Goal: Navigation & Orientation: Find specific page/section

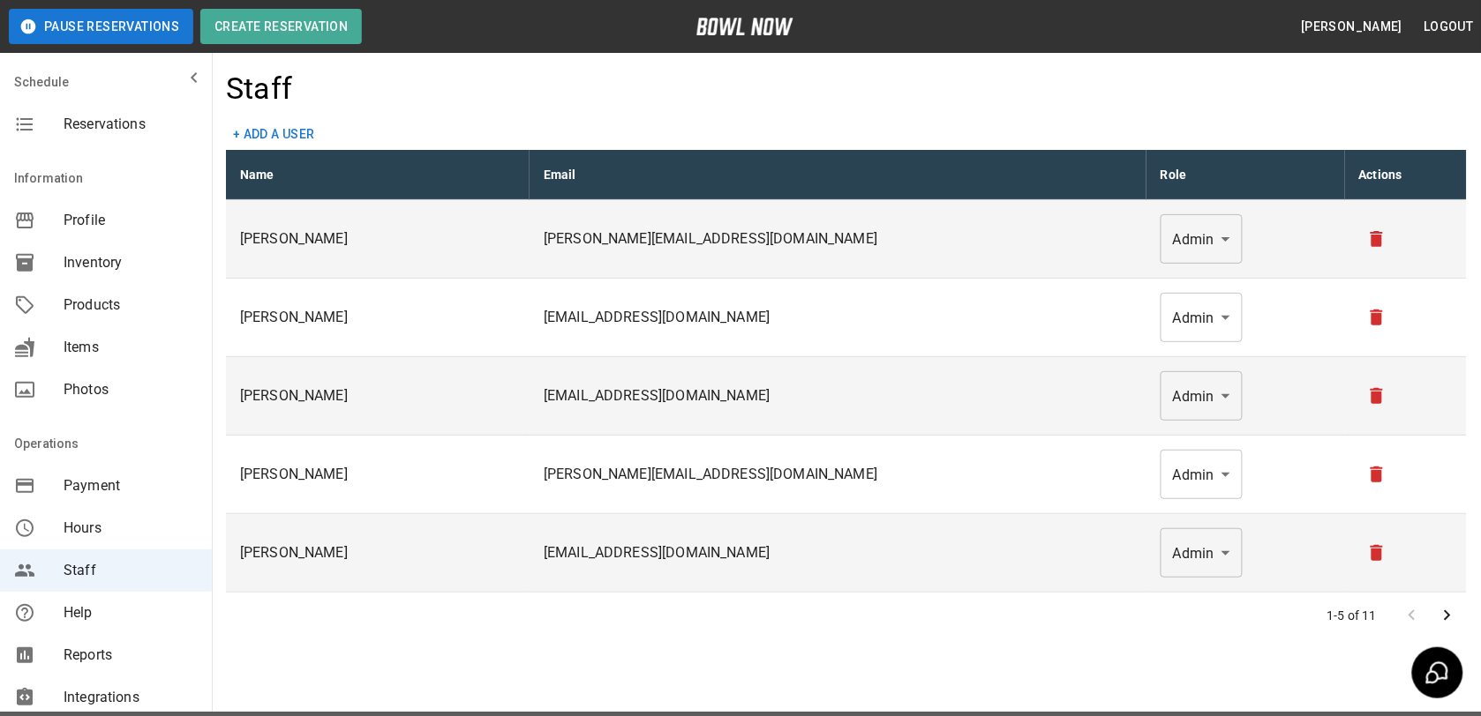
click at [95, 213] on span "Profile" at bounding box center [131, 220] width 134 height 21
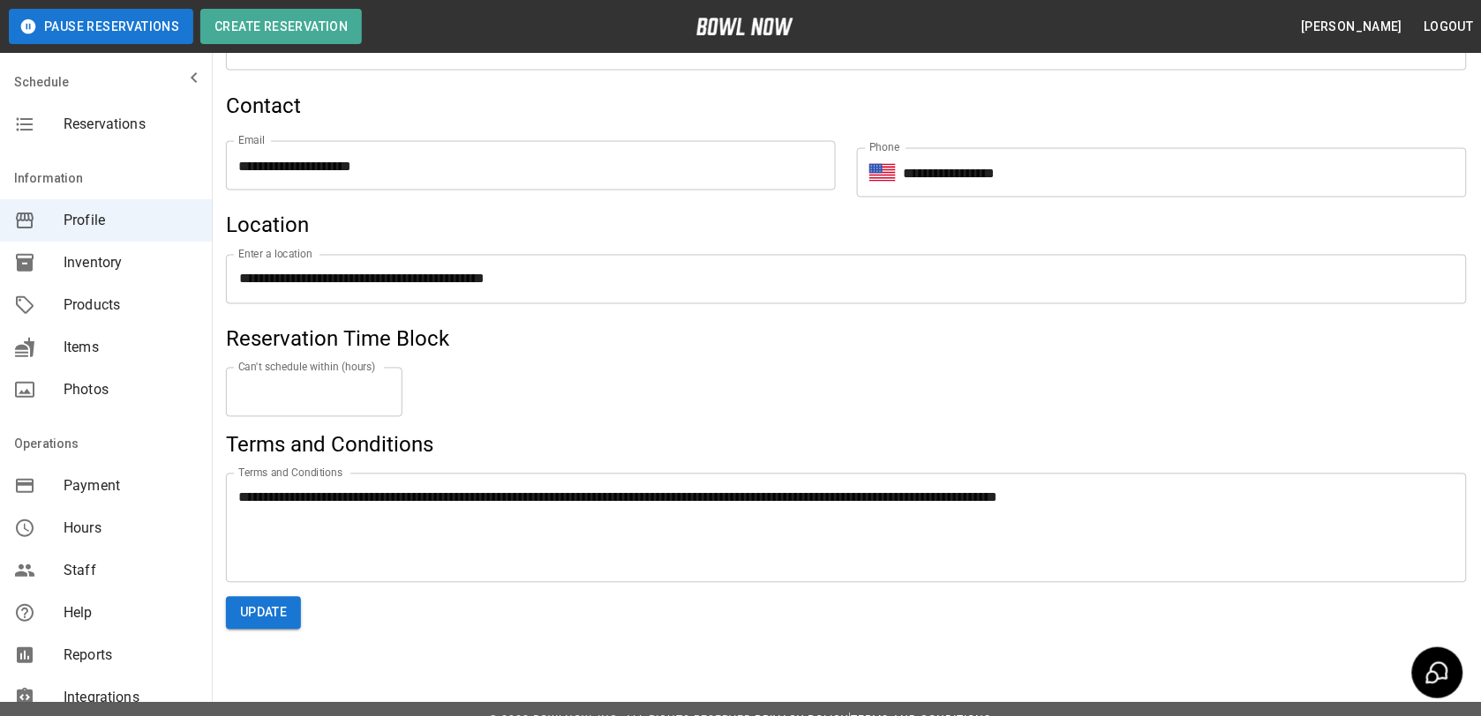
click at [184, 67] on icon "mailbox folders" at bounding box center [194, 77] width 21 height 21
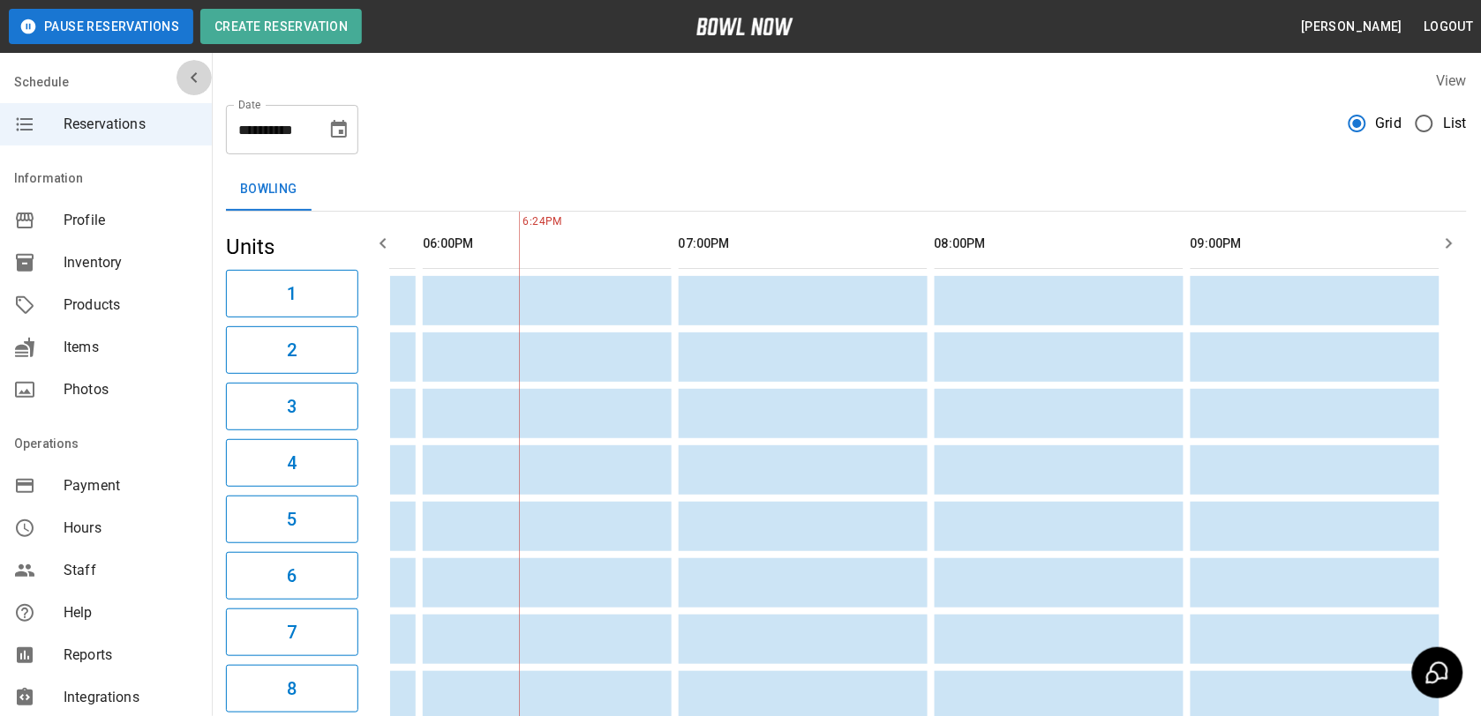
click at [184, 76] on icon "mailbox folders" at bounding box center [194, 77] width 21 height 21
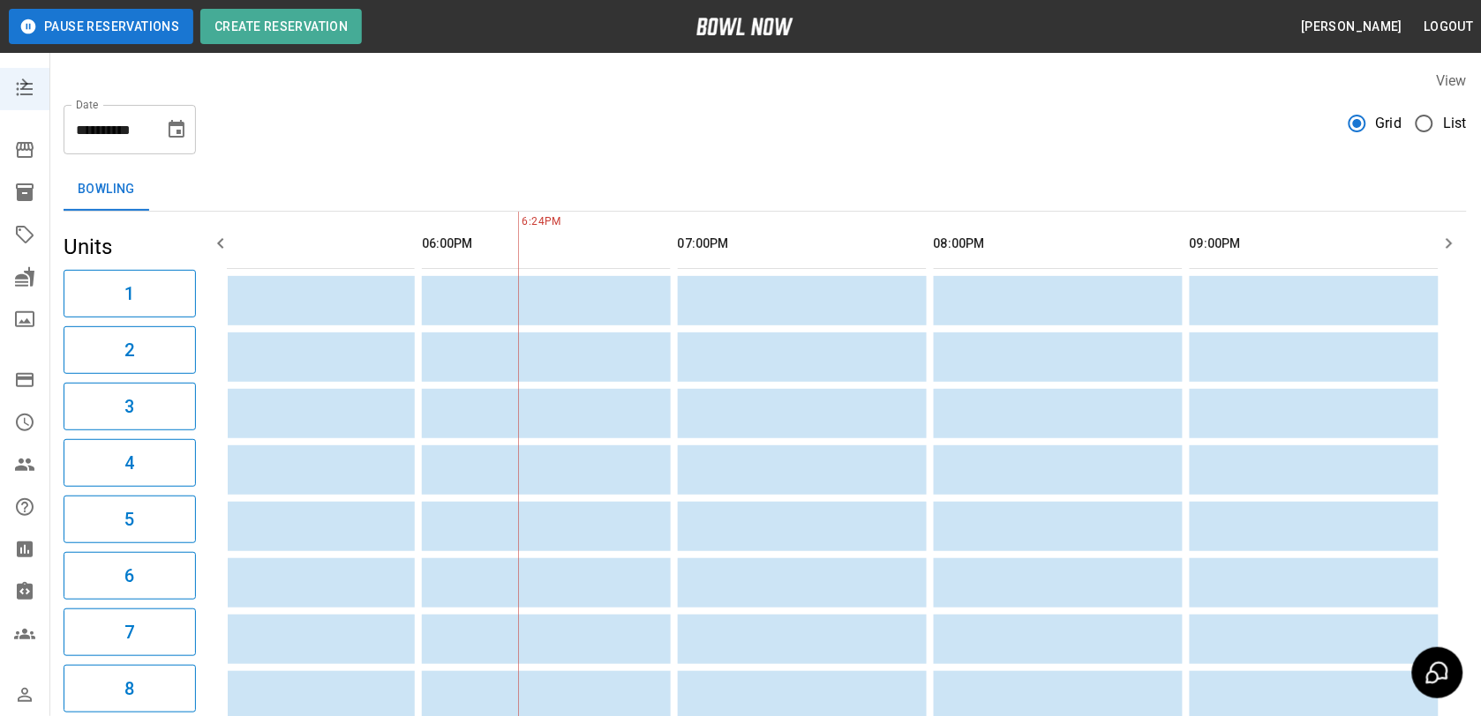
scroll to position [0, 583]
click at [22, 80] on icon "mailbox folders" at bounding box center [25, 84] width 6 height 11
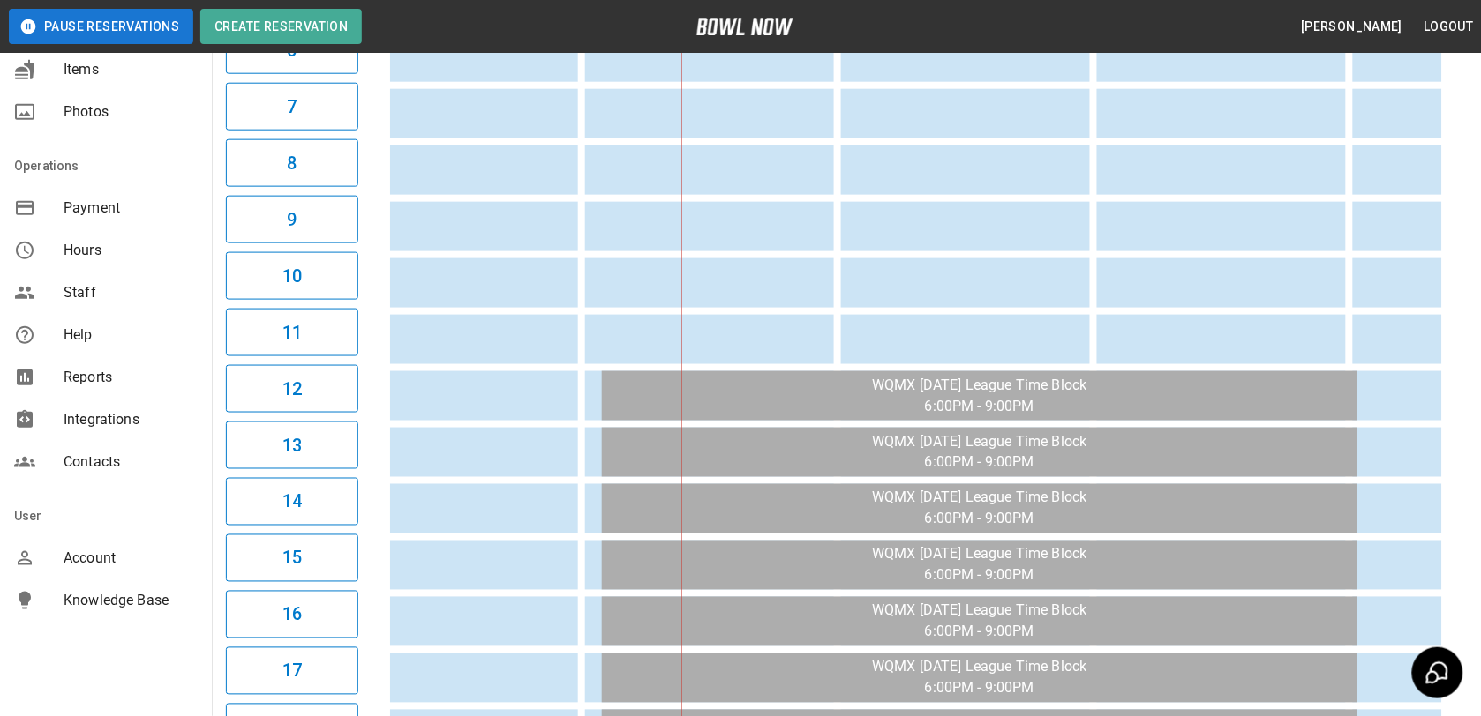
scroll to position [551, 0]
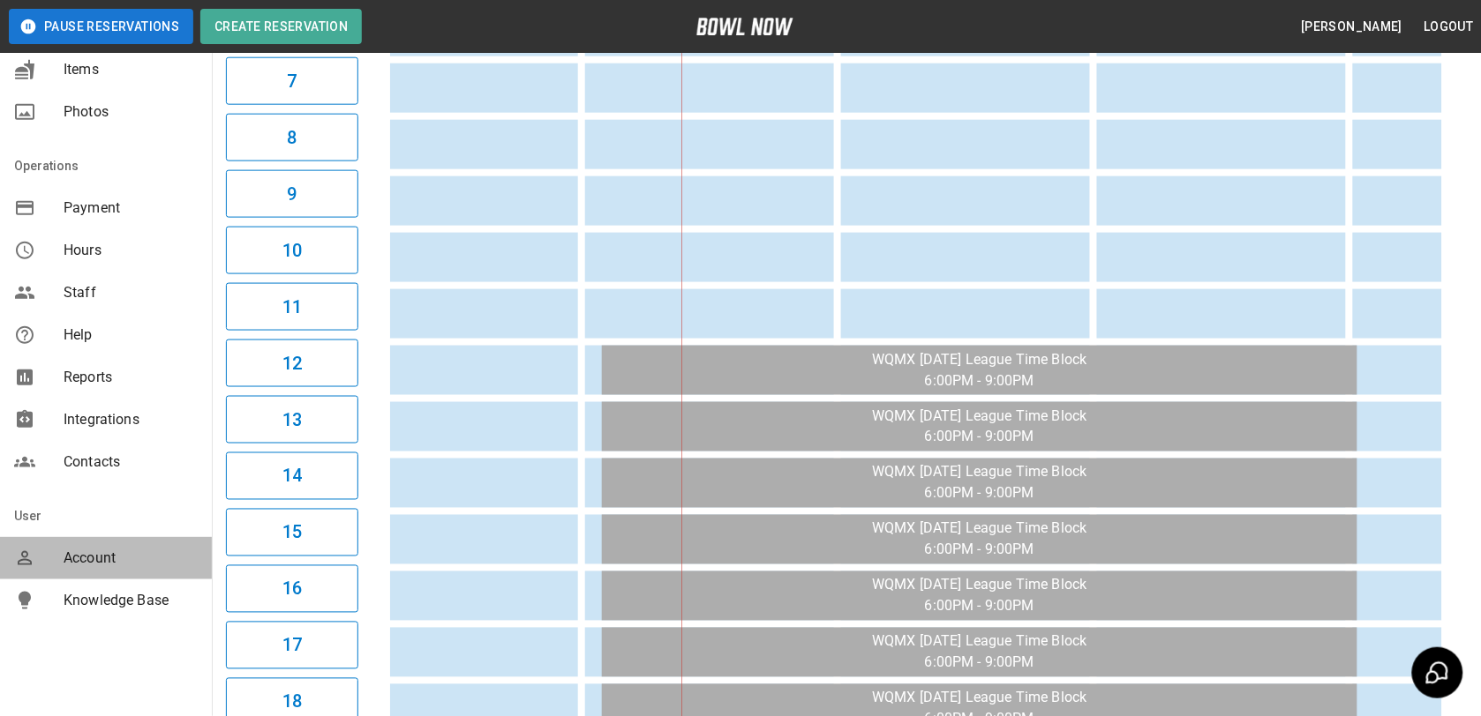
click at [106, 553] on span "Account" at bounding box center [131, 558] width 134 height 21
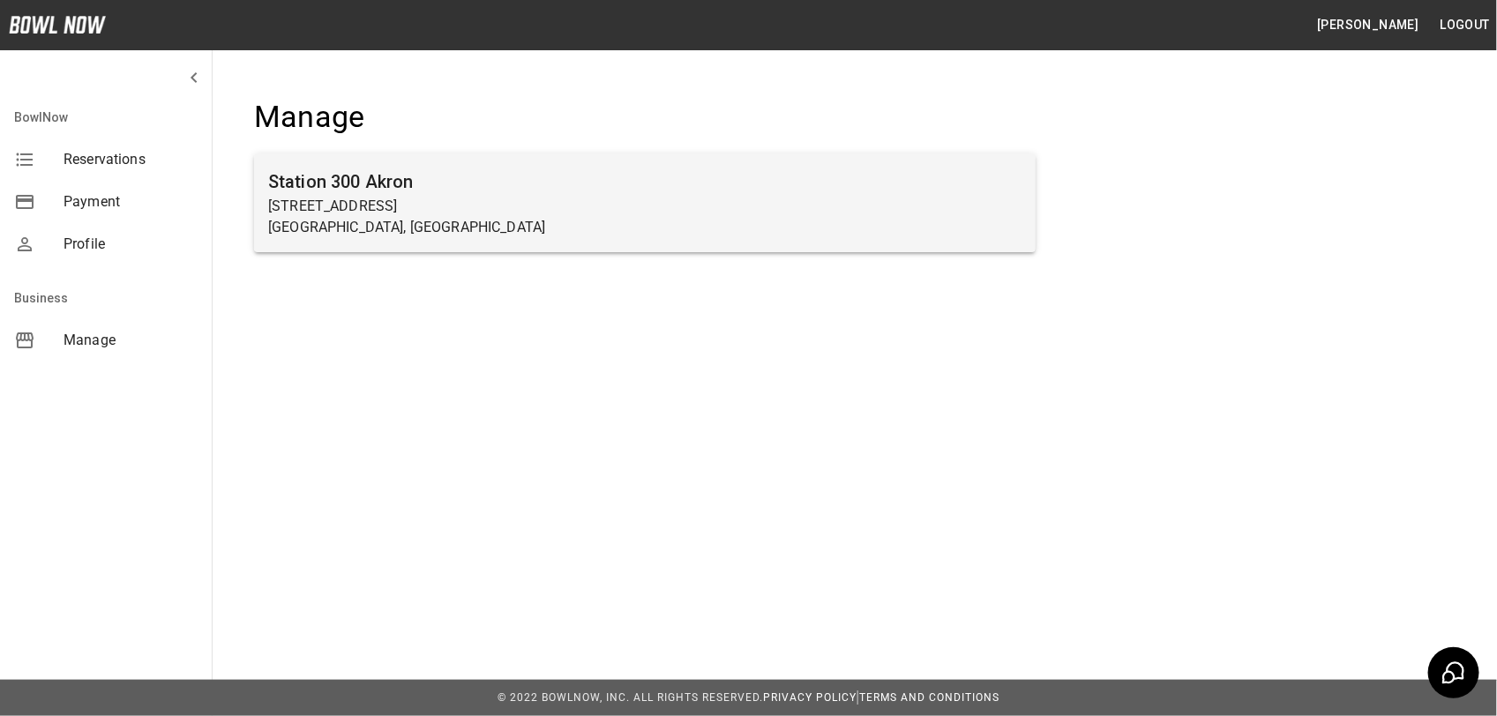
click at [354, 168] on h6 "Station 300 Akron" at bounding box center [645, 182] width 754 height 28
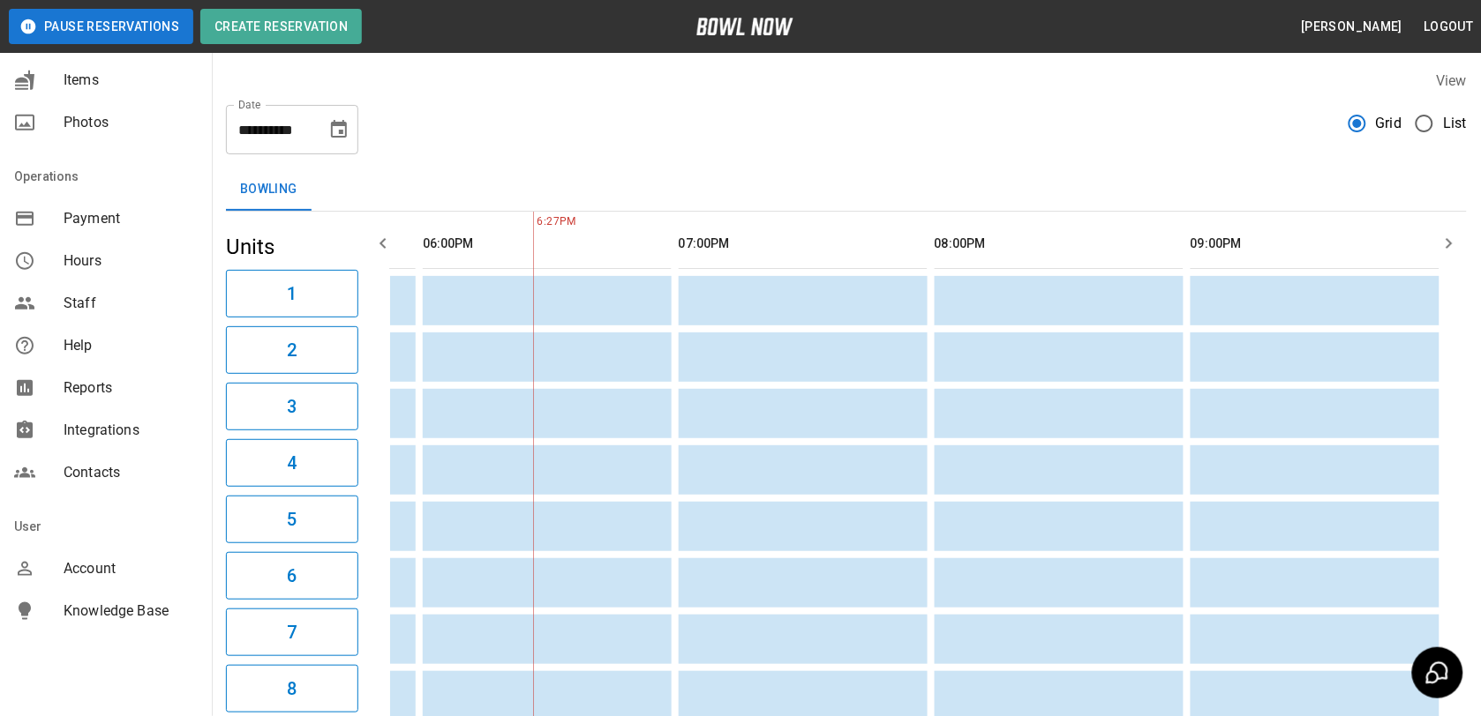
scroll to position [278, 0]
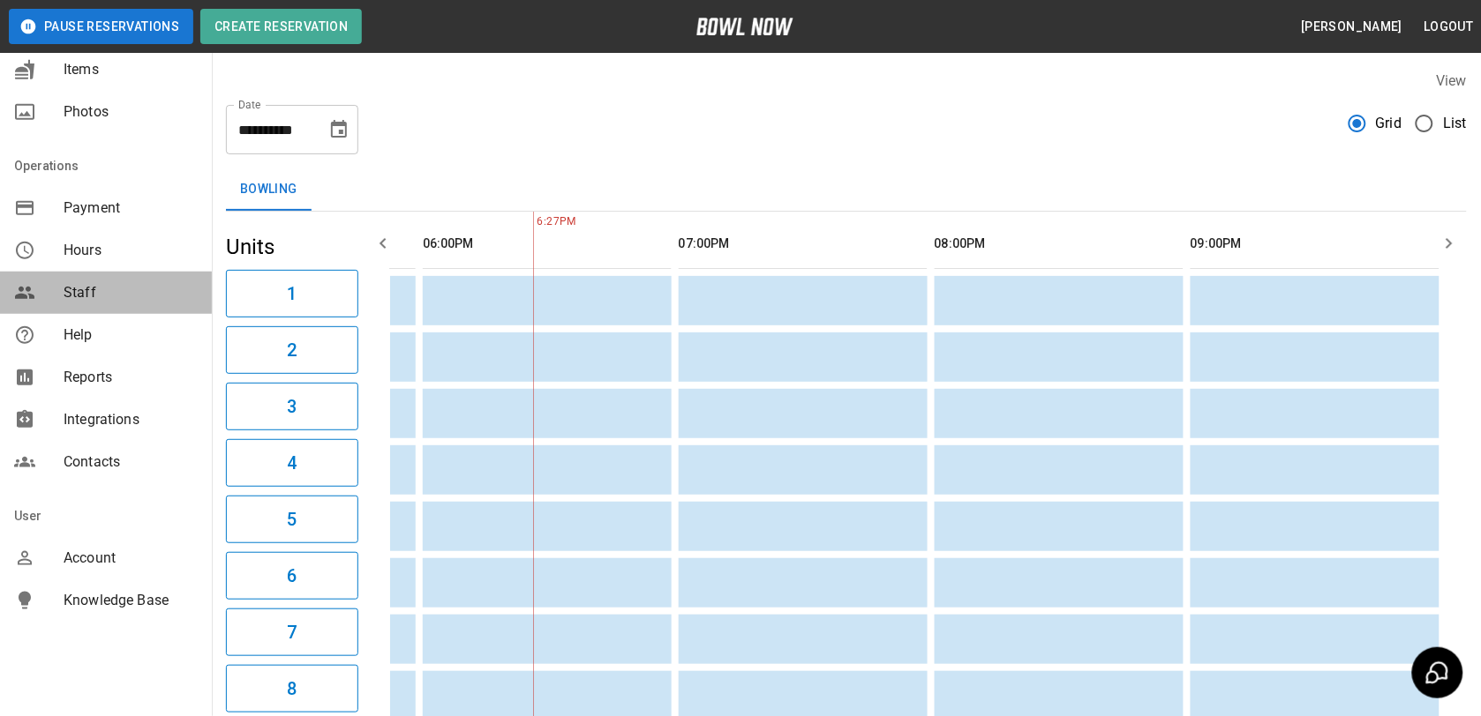
click at [124, 280] on div "Staff" at bounding box center [106, 293] width 212 height 42
